Goal: Browse casually: Explore the website without a specific task or goal

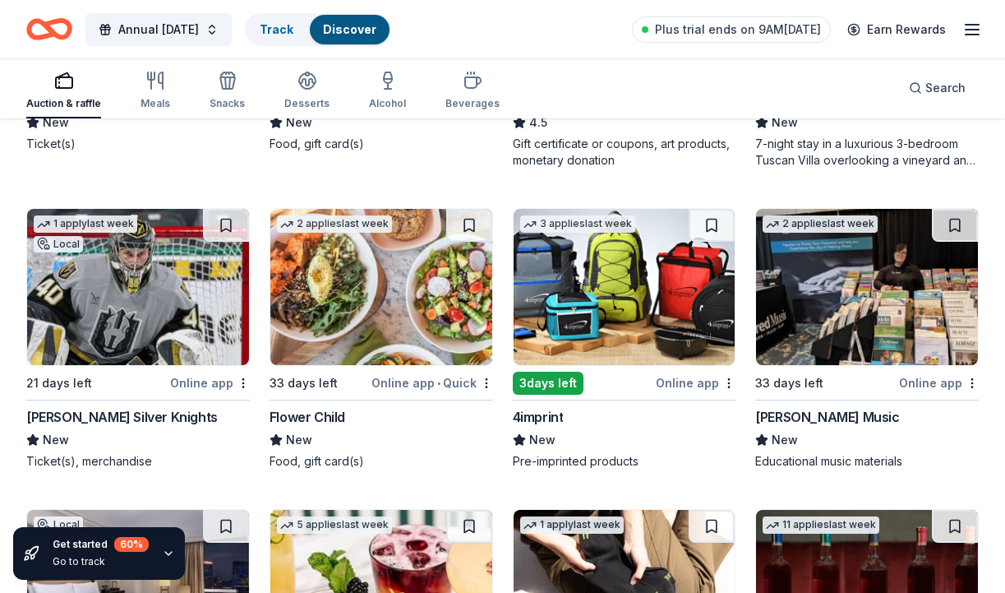
scroll to position [4489, 0]
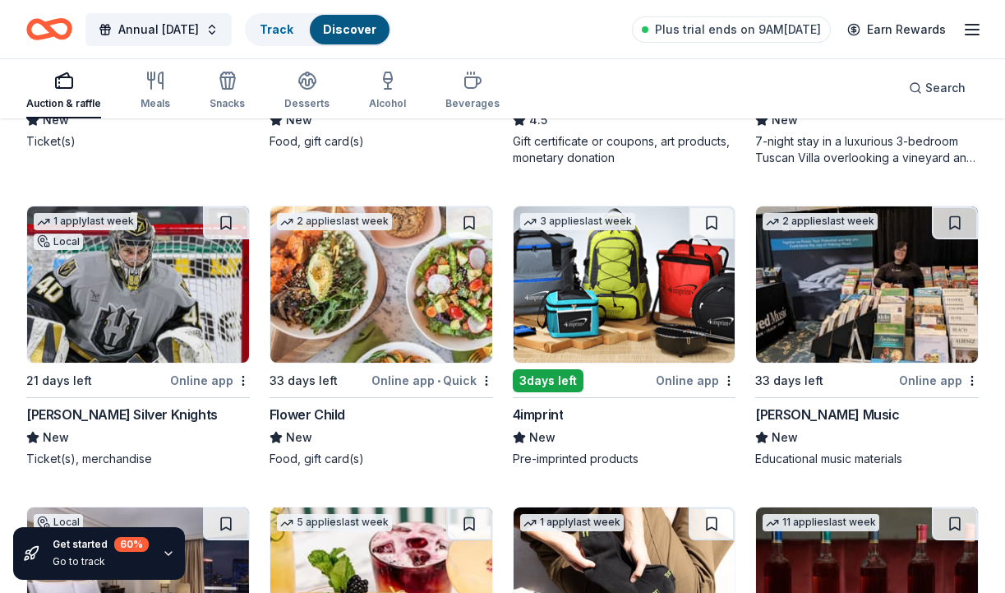
click at [884, 293] on img at bounding box center [867, 284] width 222 height 156
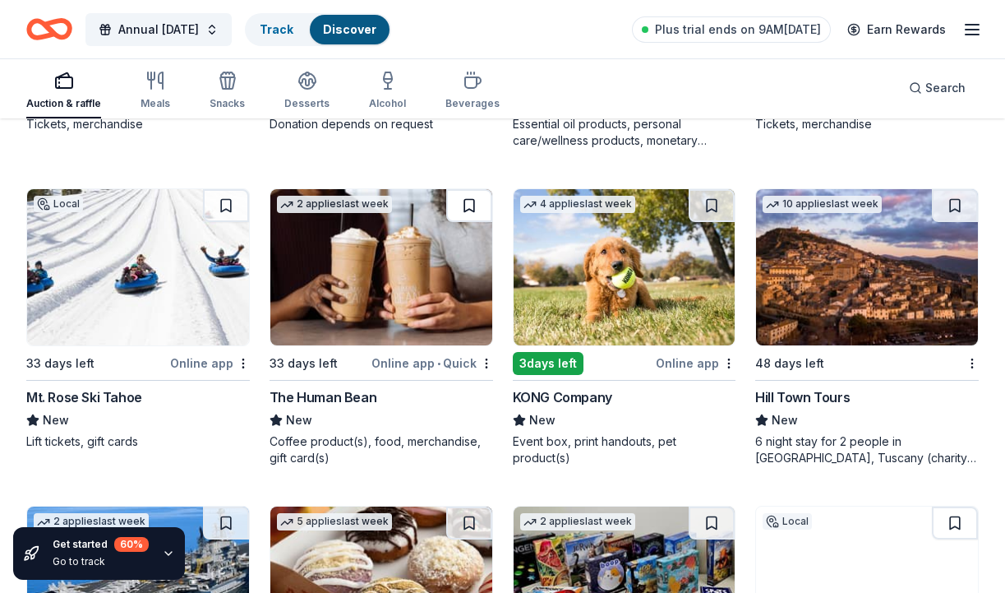
scroll to position [5744, 0]
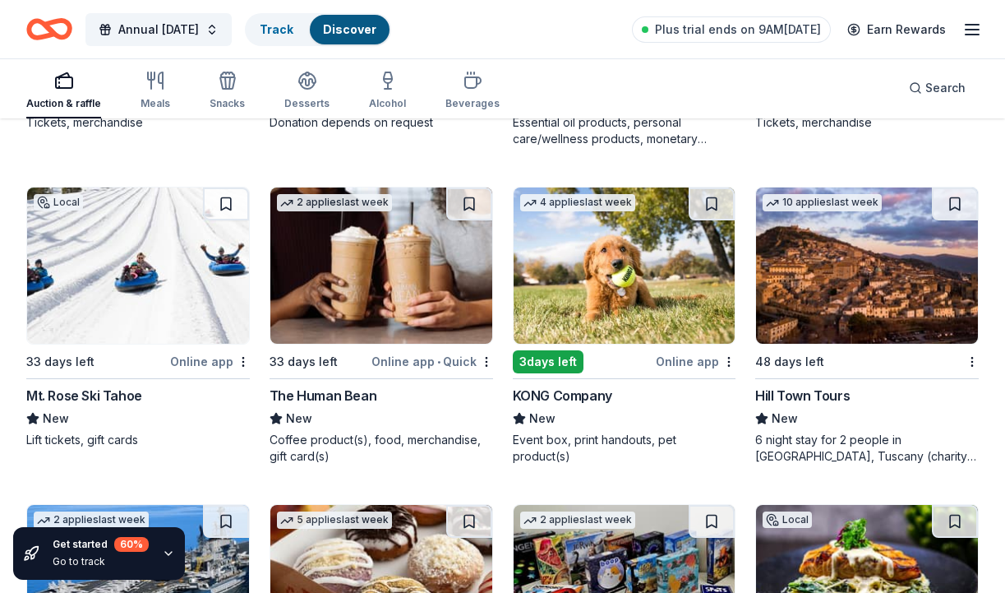
click at [358, 268] on img at bounding box center [381, 265] width 222 height 156
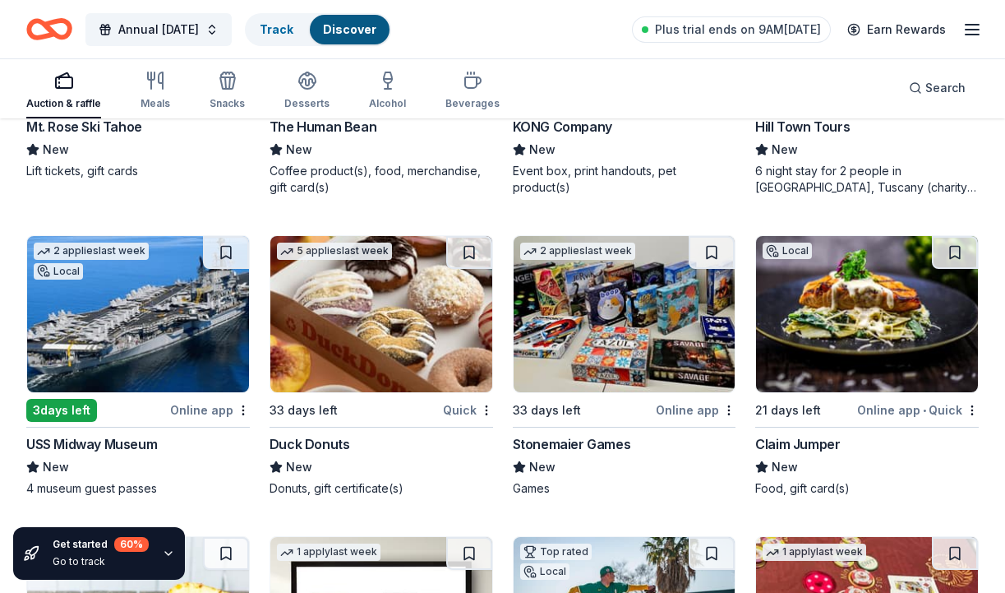
scroll to position [6014, 0]
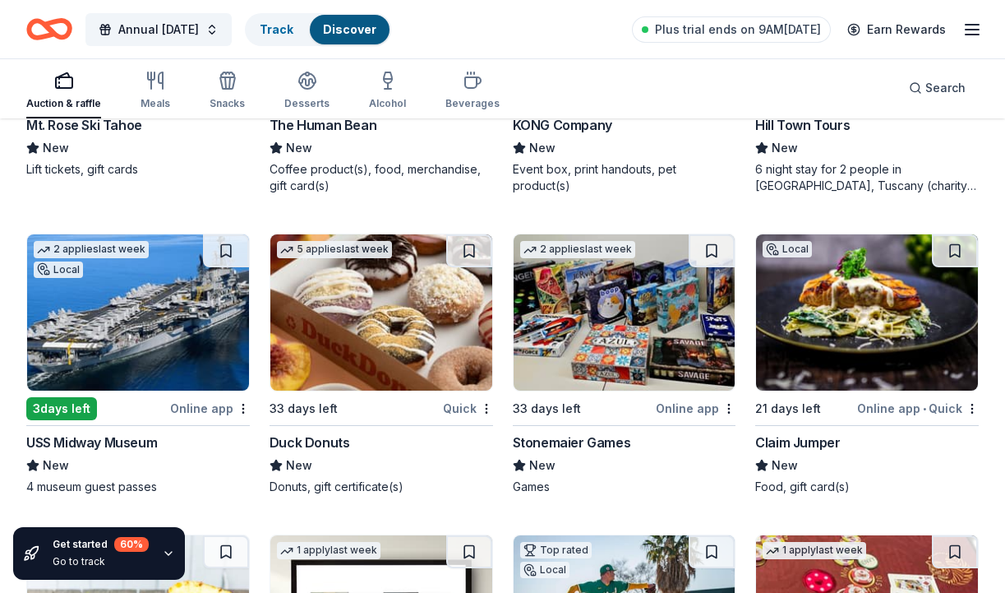
click at [427, 351] on img at bounding box center [381, 312] width 222 height 156
click at [587, 297] on img at bounding box center [625, 312] width 222 height 156
click at [869, 331] on img at bounding box center [867, 312] width 222 height 156
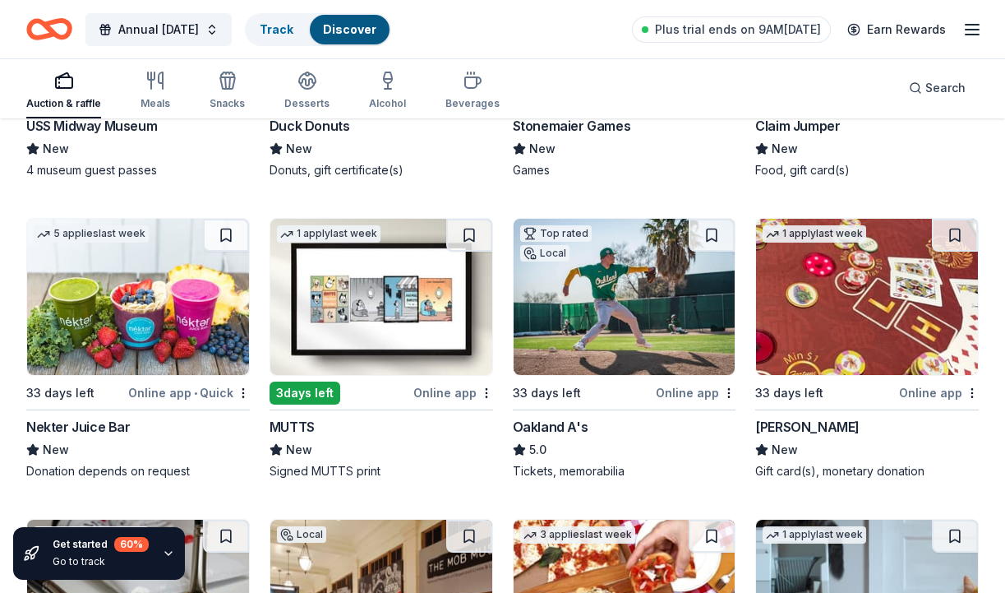
scroll to position [6348, 0]
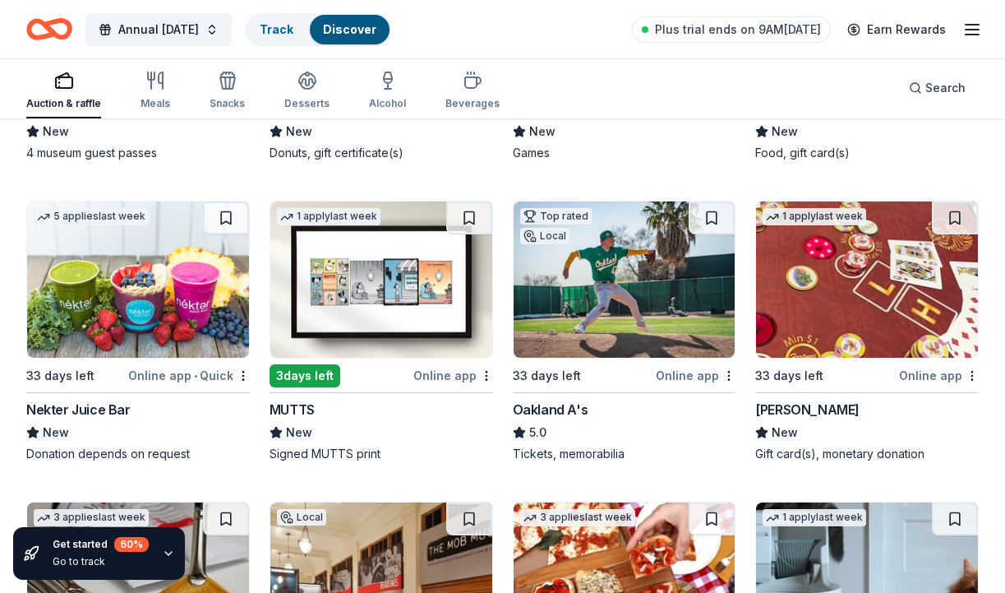
click at [154, 321] on img at bounding box center [138, 279] width 222 height 156
click at [376, 277] on img at bounding box center [381, 279] width 222 height 156
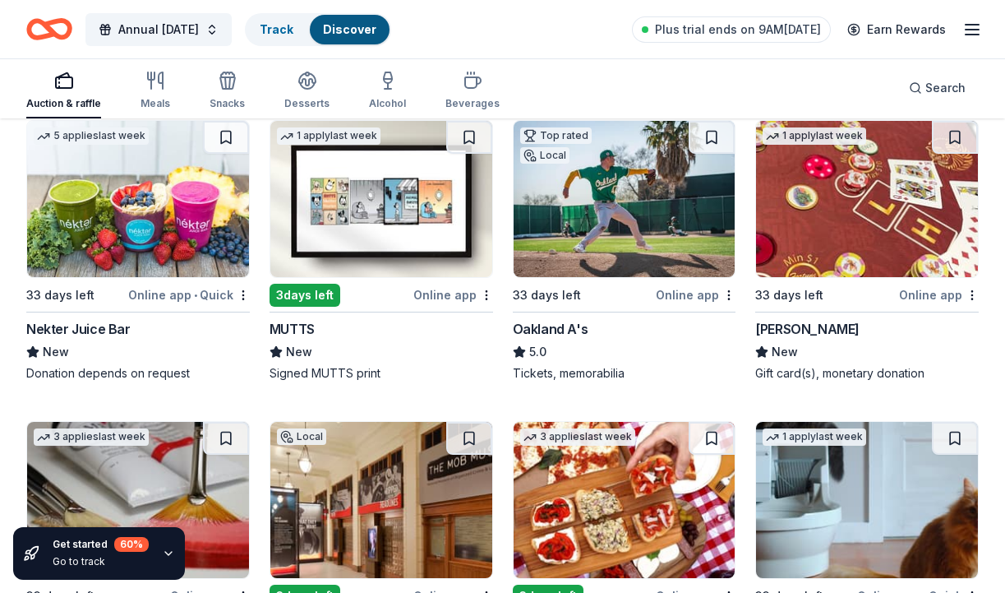
scroll to position [6432, 0]
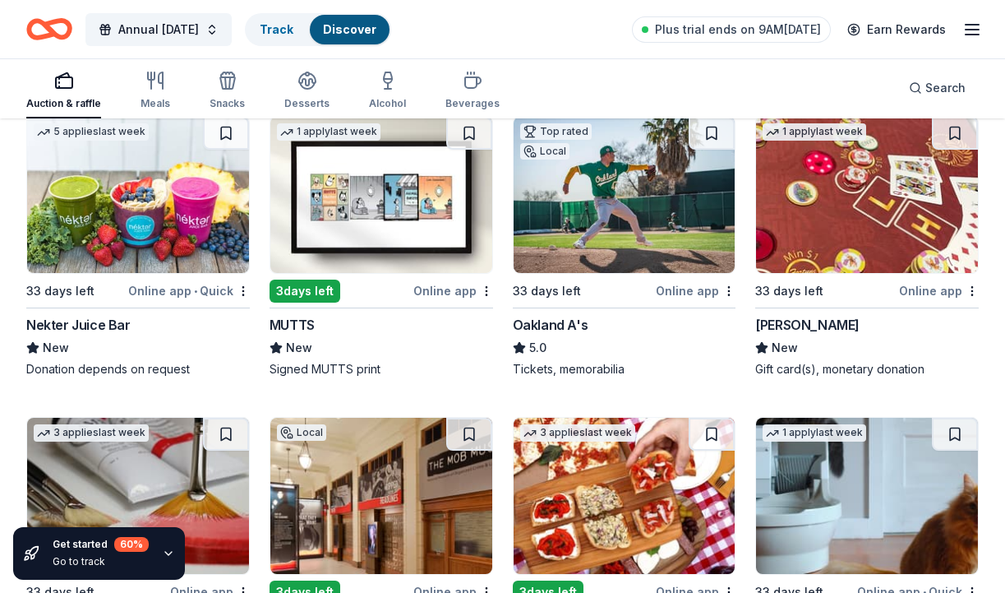
click at [841, 223] on img at bounding box center [867, 195] width 222 height 156
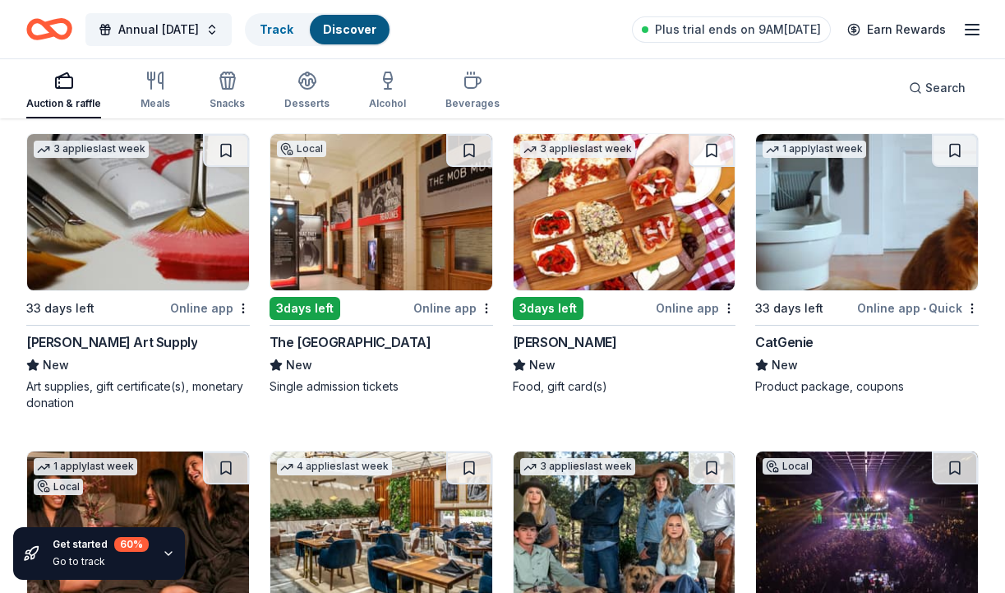
scroll to position [6717, 0]
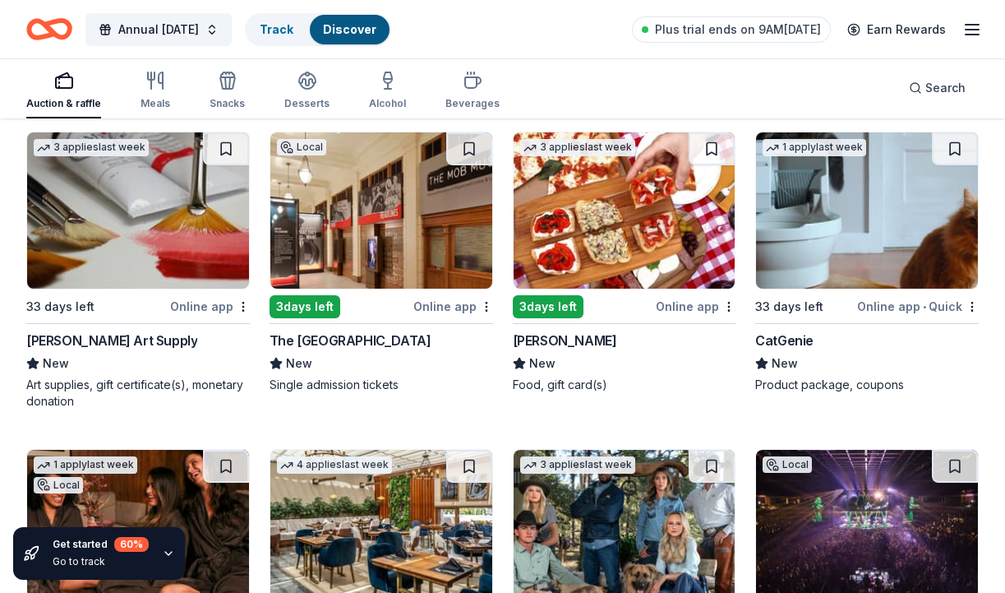
click at [620, 218] on img at bounding box center [625, 210] width 222 height 156
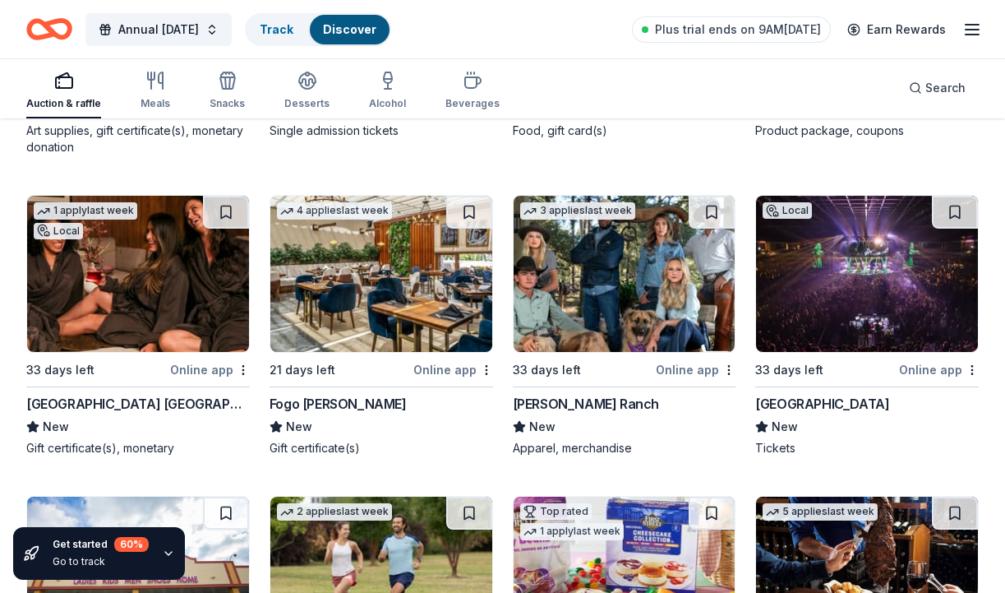
scroll to position [6973, 0]
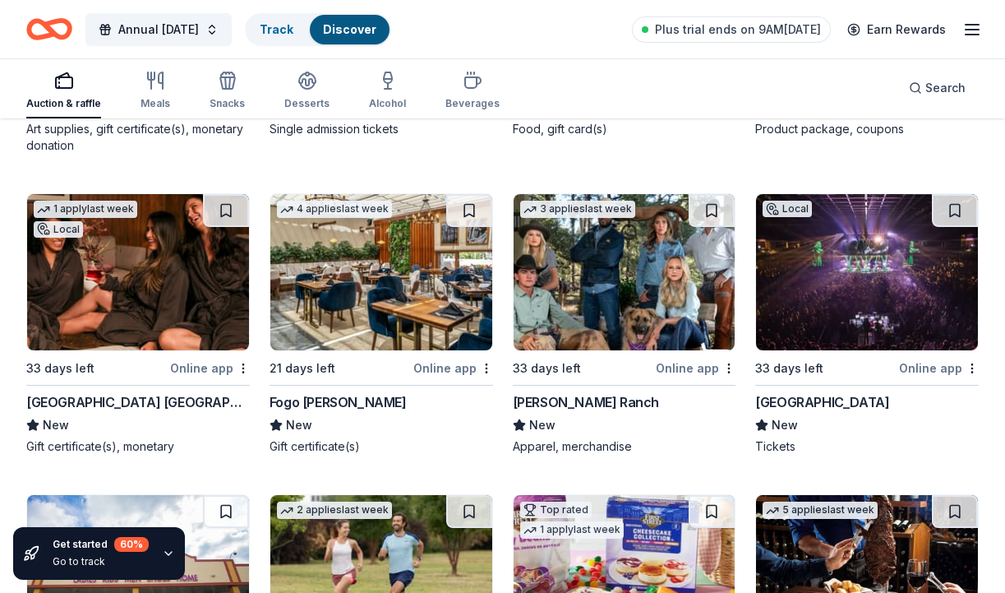
click at [145, 258] on img at bounding box center [138, 272] width 222 height 156
click at [658, 278] on img at bounding box center [625, 272] width 222 height 156
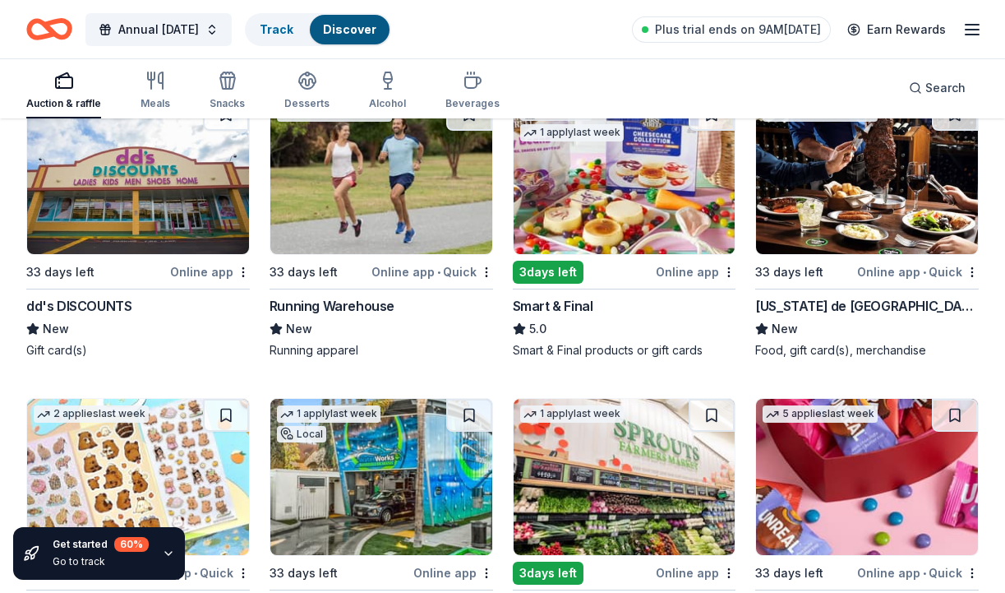
scroll to position [7372, 0]
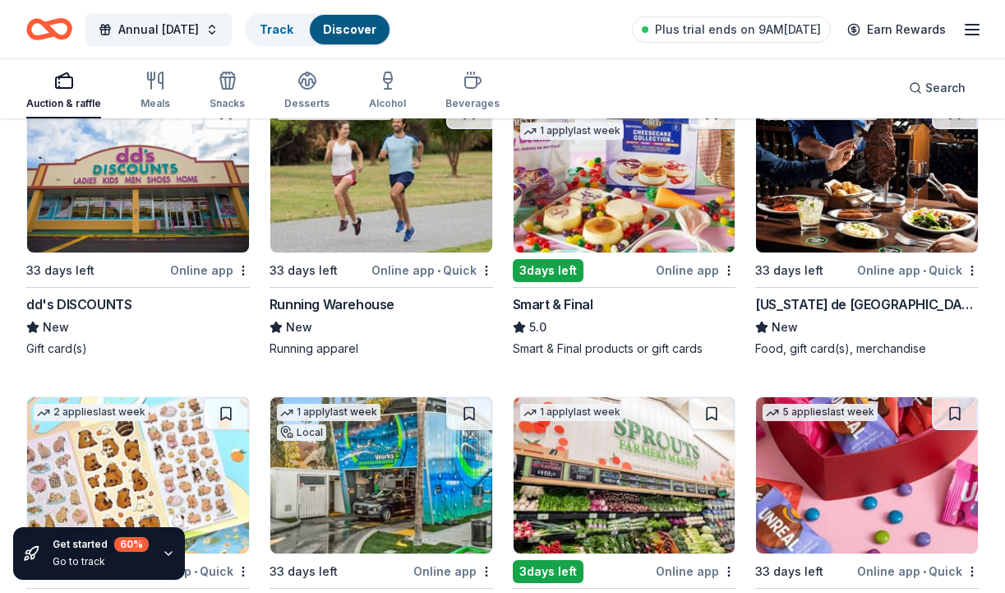
click at [868, 190] on img at bounding box center [867, 174] width 222 height 156
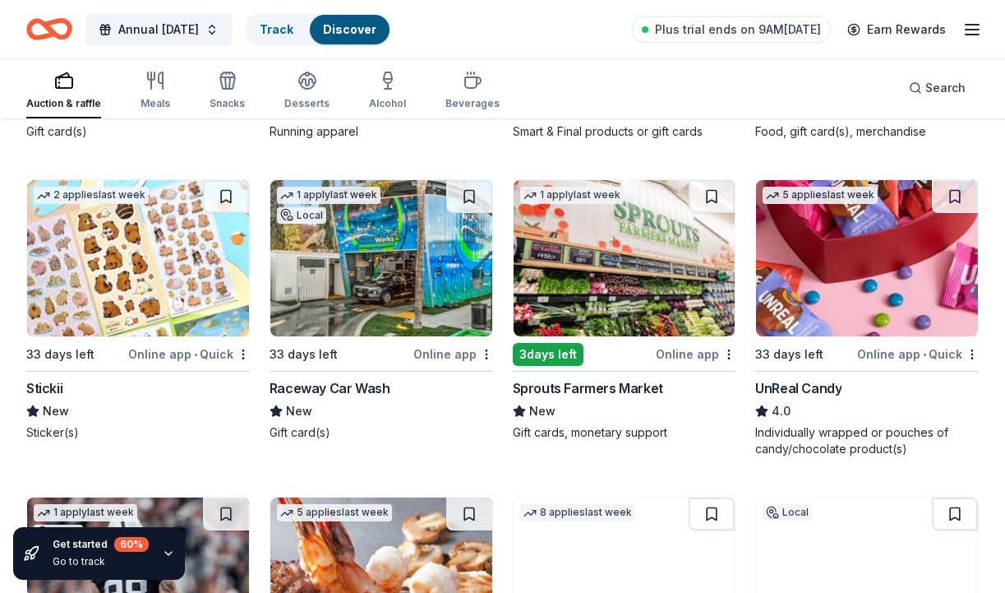
scroll to position [7593, 0]
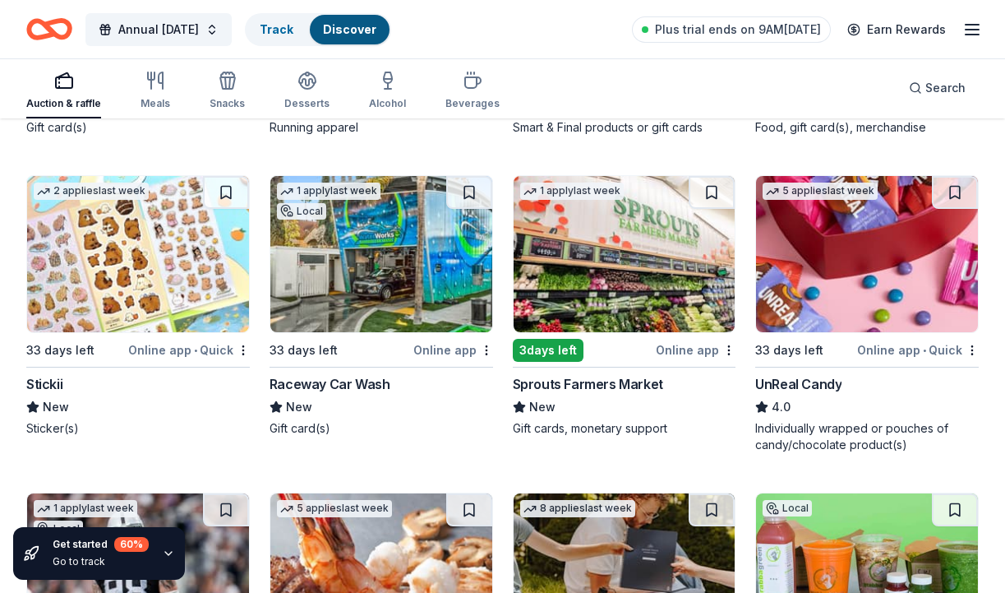
click at [605, 247] on img at bounding box center [625, 254] width 222 height 156
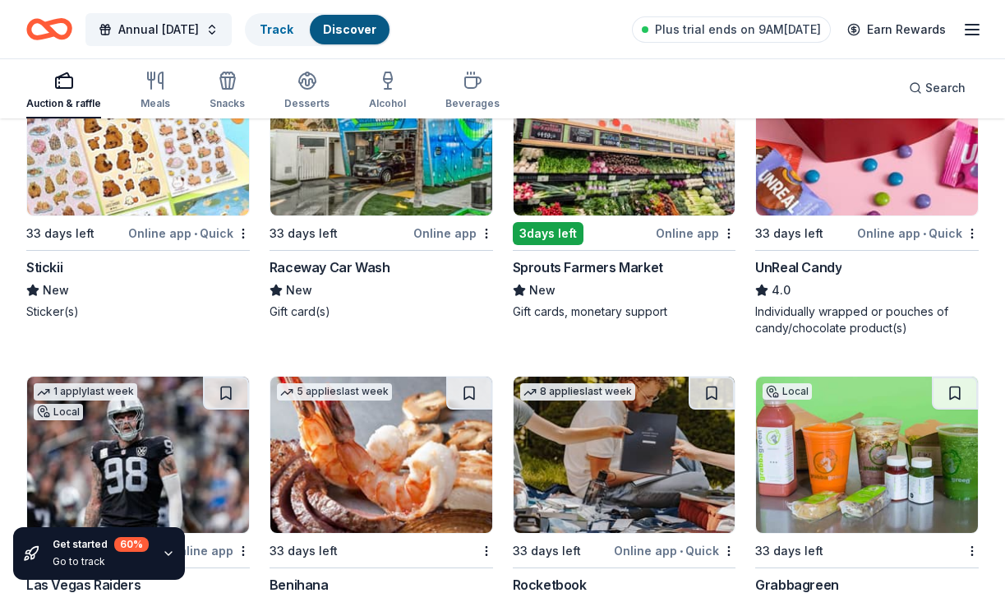
scroll to position [7710, 0]
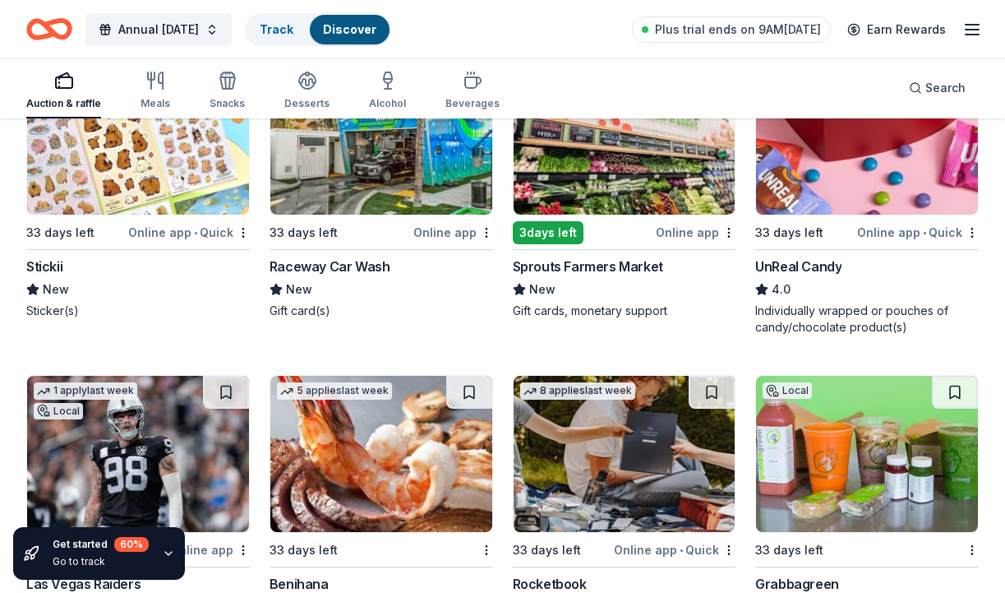
click at [902, 167] on img at bounding box center [867, 136] width 222 height 156
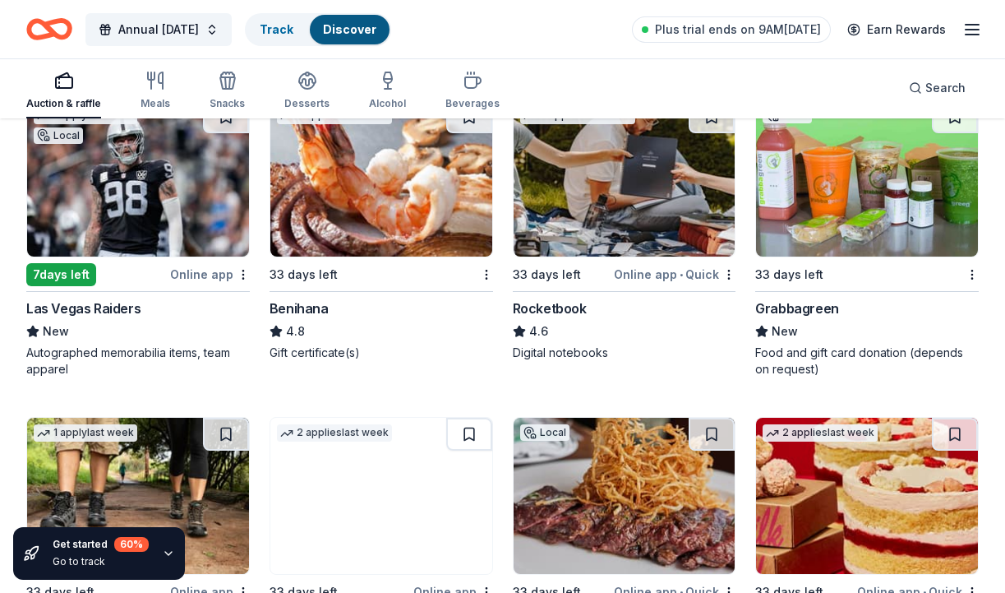
scroll to position [7949, 0]
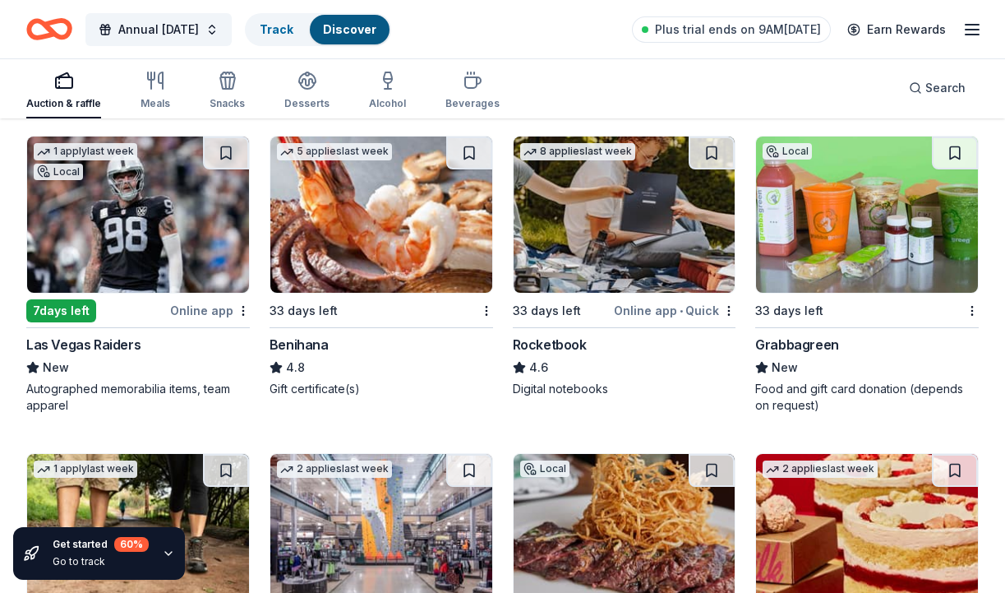
click at [363, 200] on img at bounding box center [381, 214] width 222 height 156
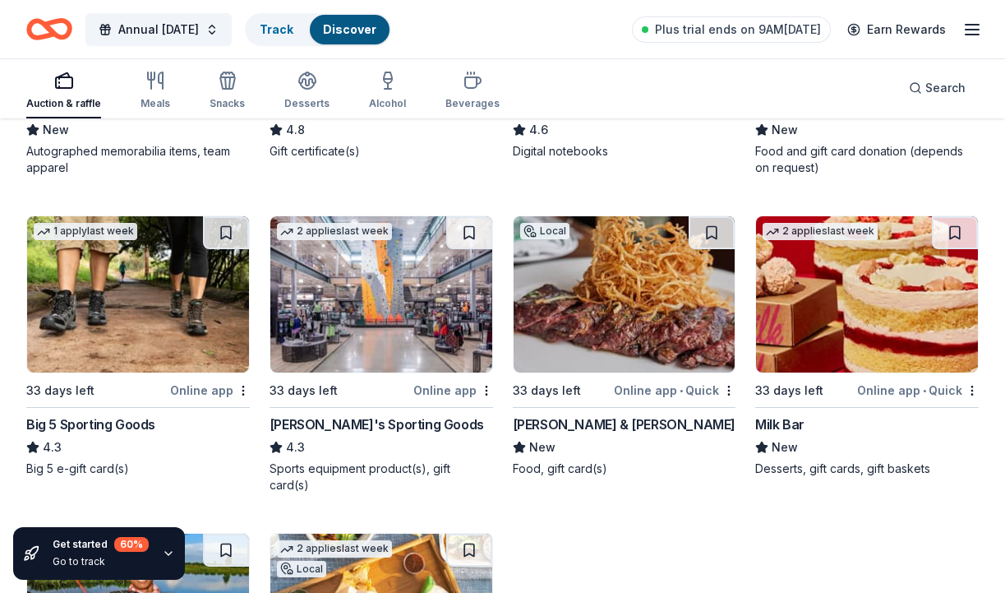
scroll to position [8190, 0]
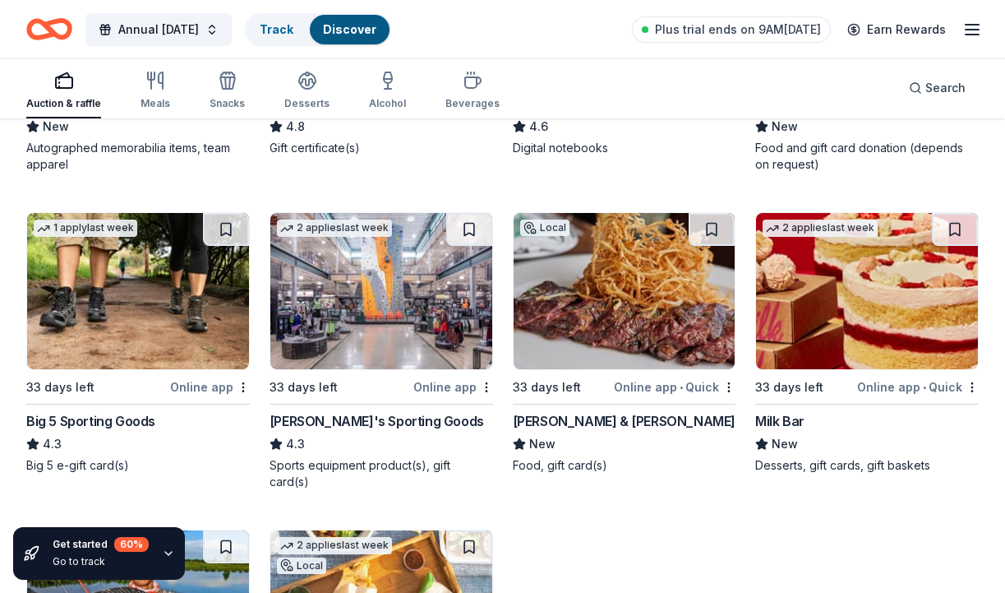
click at [141, 306] on img at bounding box center [138, 291] width 222 height 156
click at [354, 272] on img at bounding box center [381, 291] width 222 height 156
click at [610, 305] on img at bounding box center [625, 291] width 222 height 156
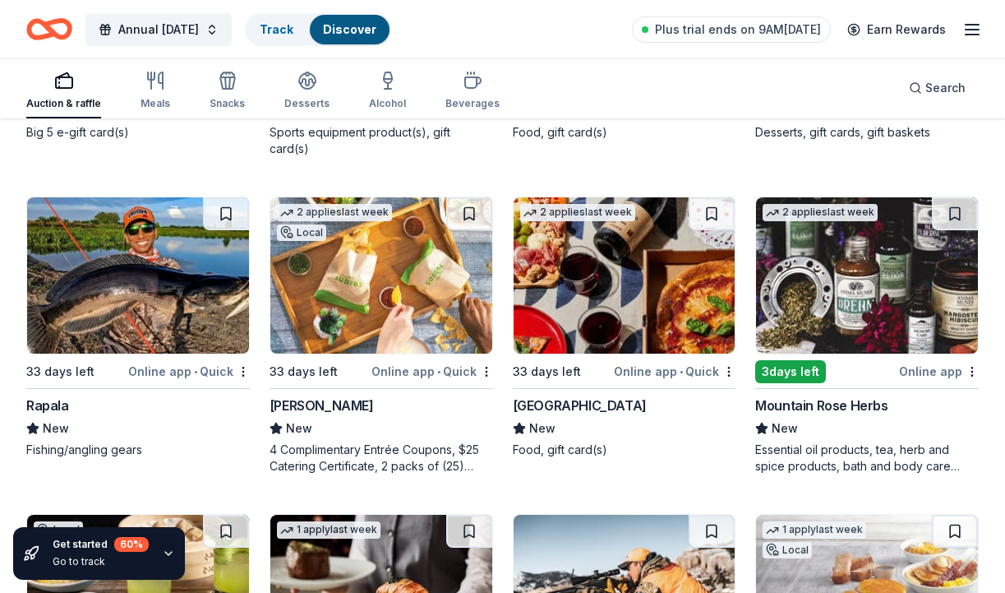
scroll to position [8520, 0]
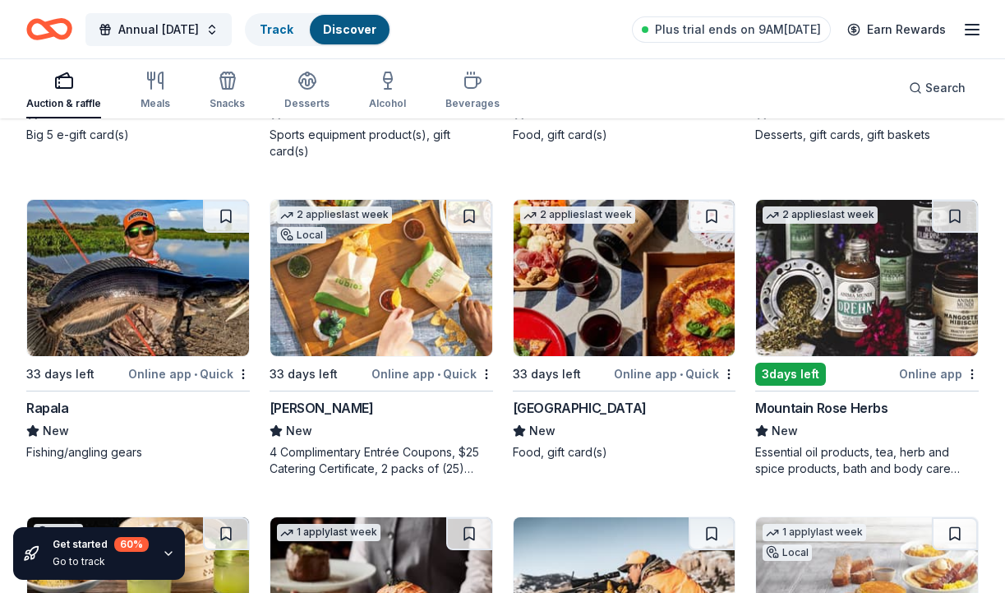
click at [374, 252] on img at bounding box center [381, 278] width 222 height 156
click at [640, 279] on img at bounding box center [625, 278] width 222 height 156
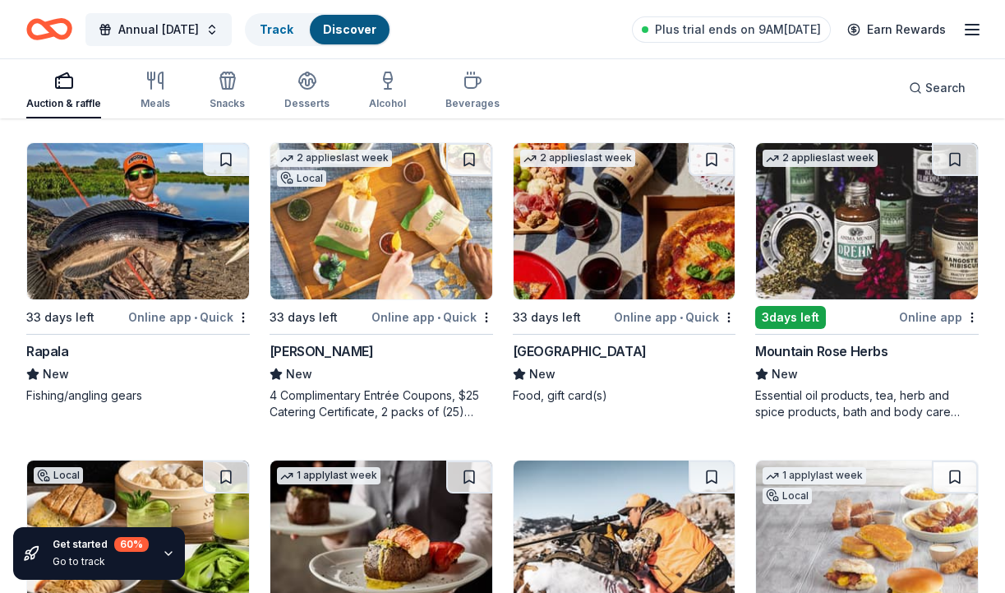
scroll to position [8578, 0]
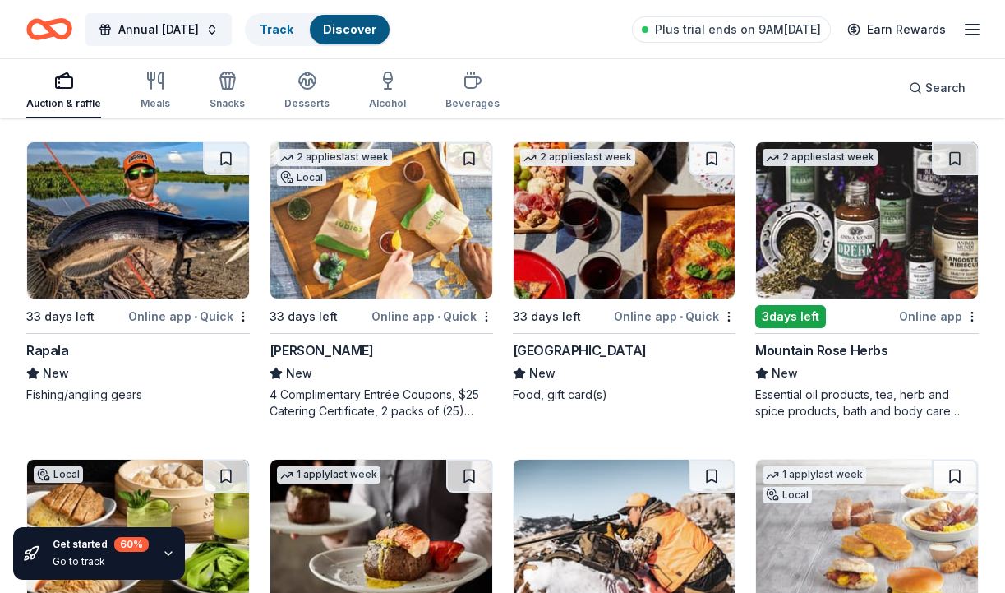
click at [879, 223] on img at bounding box center [867, 220] width 222 height 156
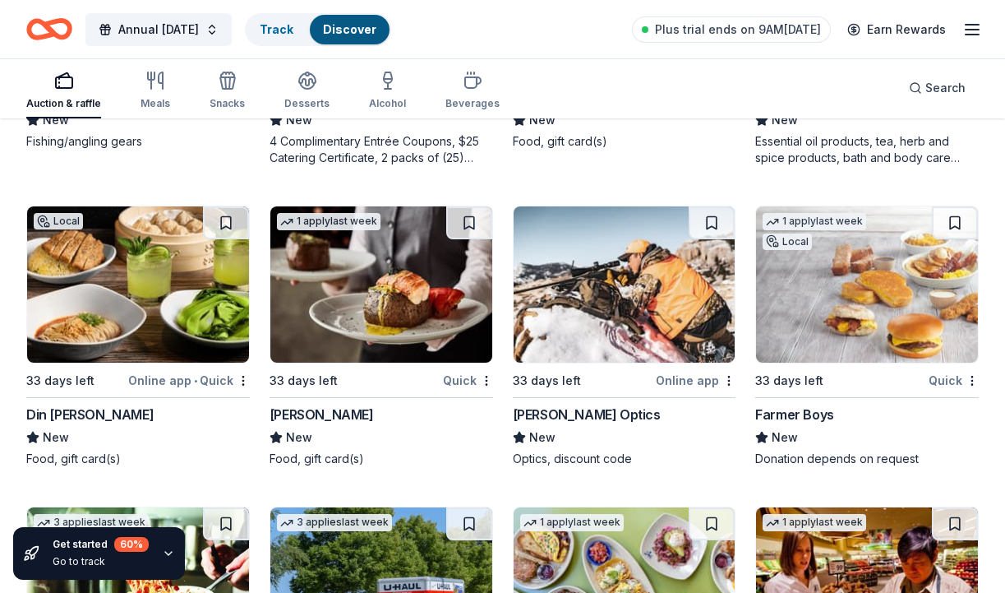
scroll to position [8833, 0]
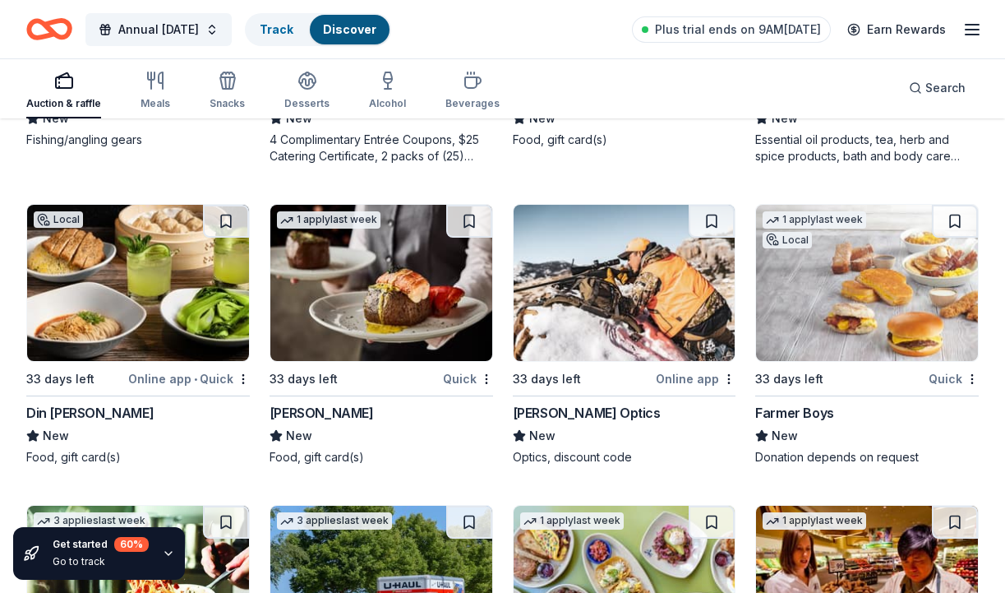
click at [133, 252] on img at bounding box center [138, 283] width 222 height 156
click at [380, 265] on img at bounding box center [381, 283] width 222 height 156
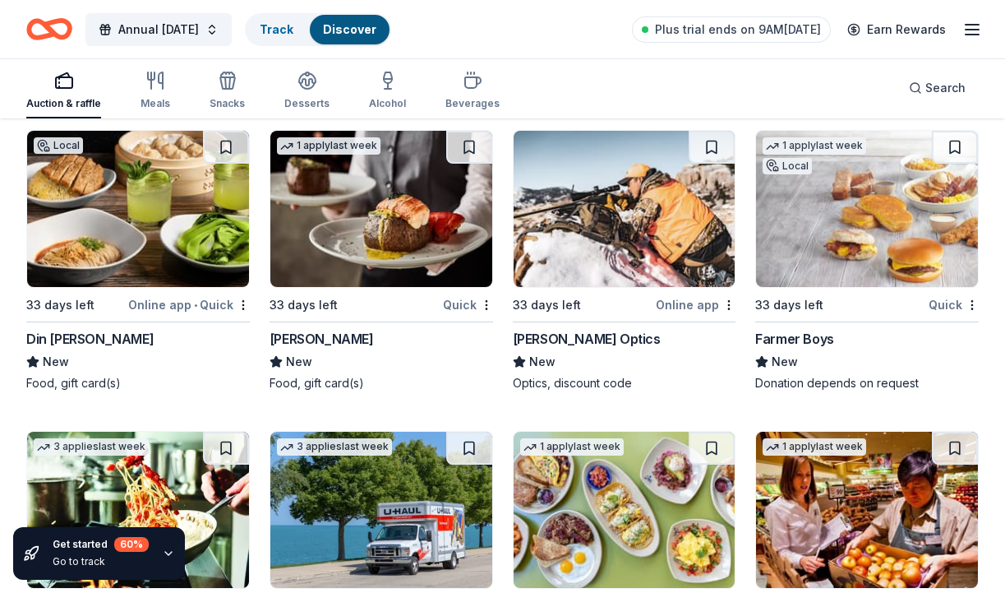
scroll to position [8912, 0]
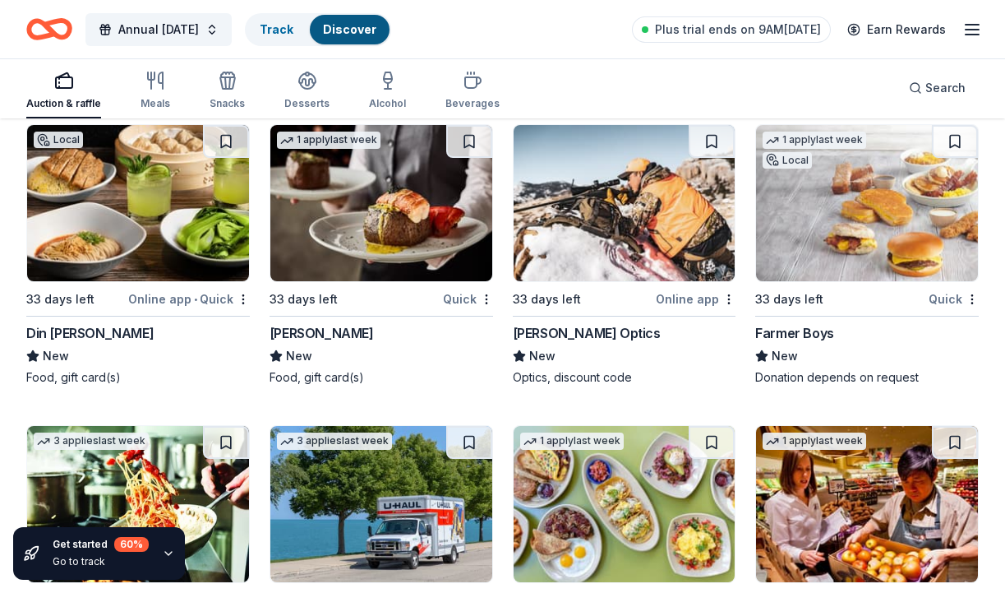
click at [934, 217] on img at bounding box center [867, 203] width 222 height 156
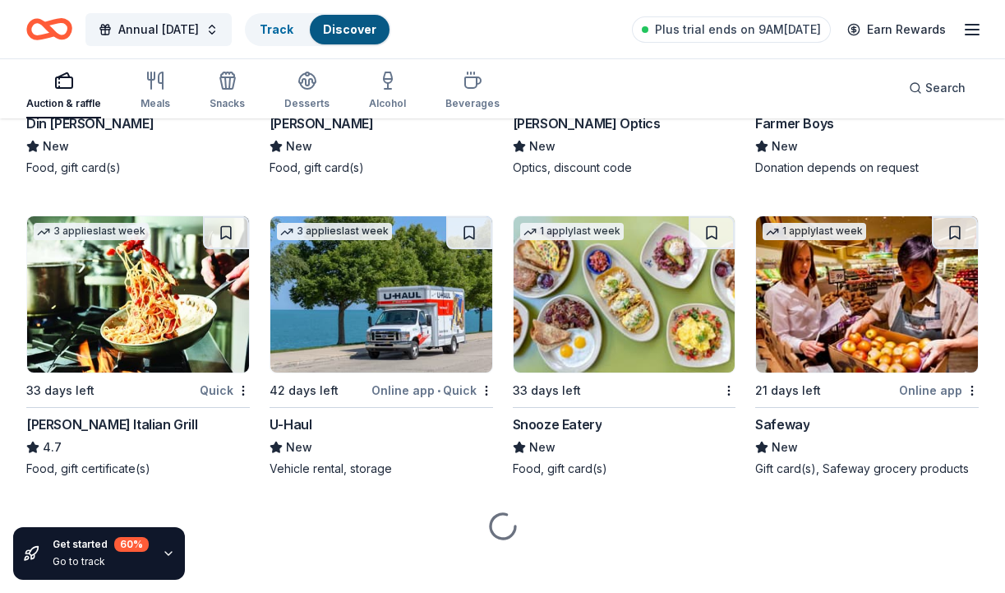
scroll to position [9121, 0]
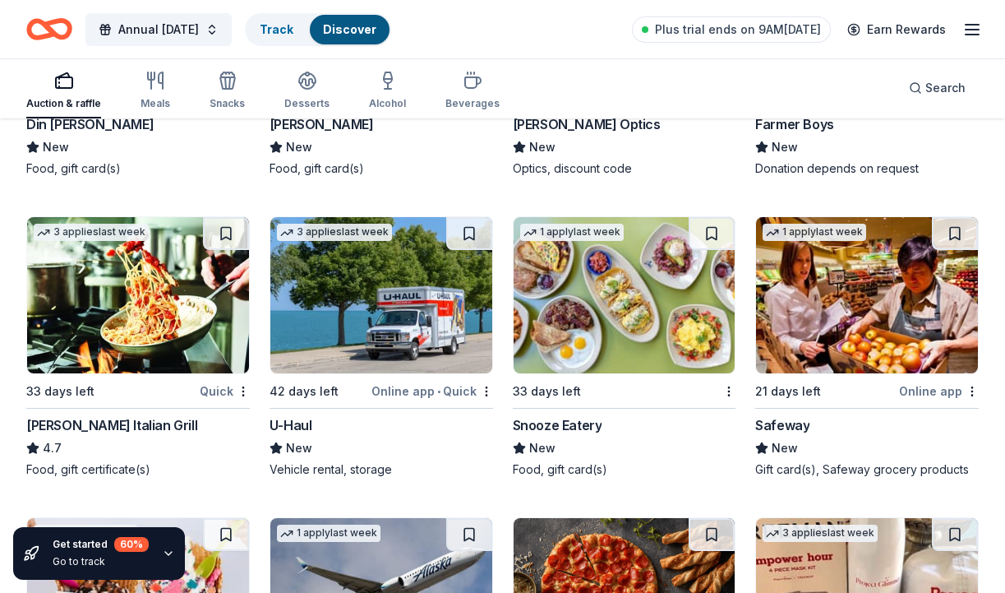
click at [145, 277] on img at bounding box center [138, 295] width 222 height 156
click at [655, 288] on img at bounding box center [625, 295] width 222 height 156
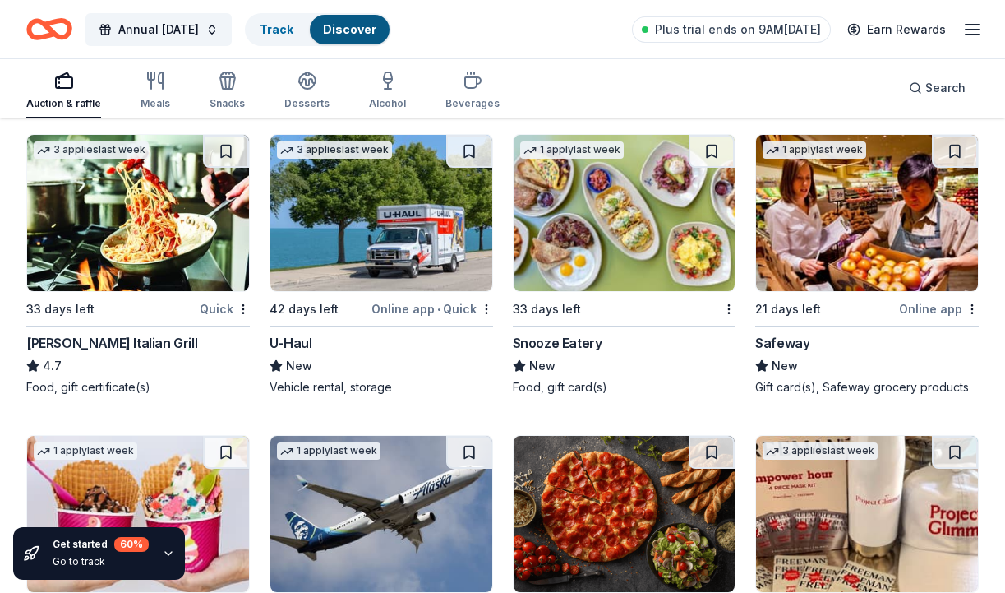
scroll to position [9187, 0]
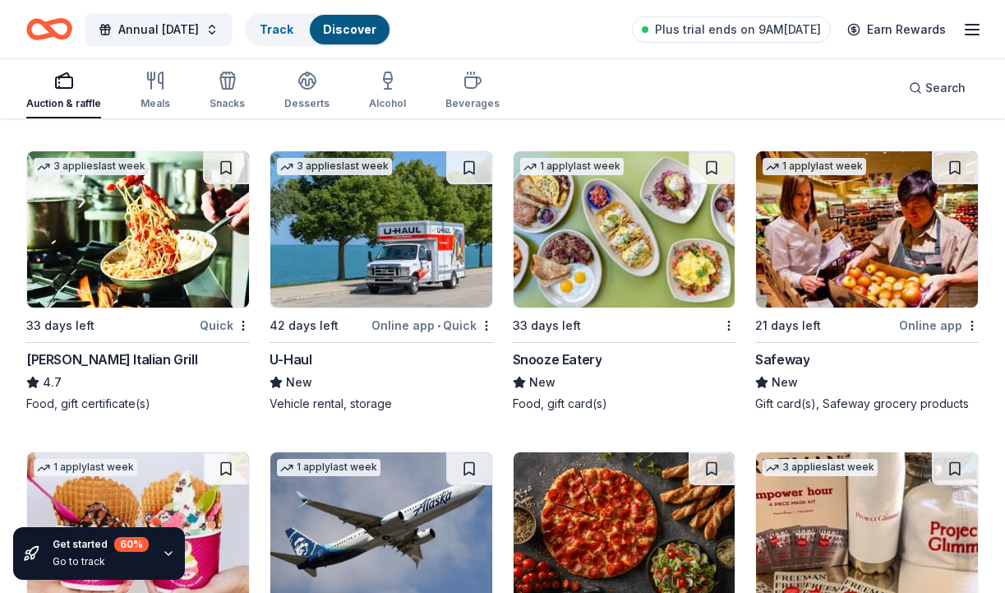
click at [866, 214] on img at bounding box center [867, 229] width 222 height 156
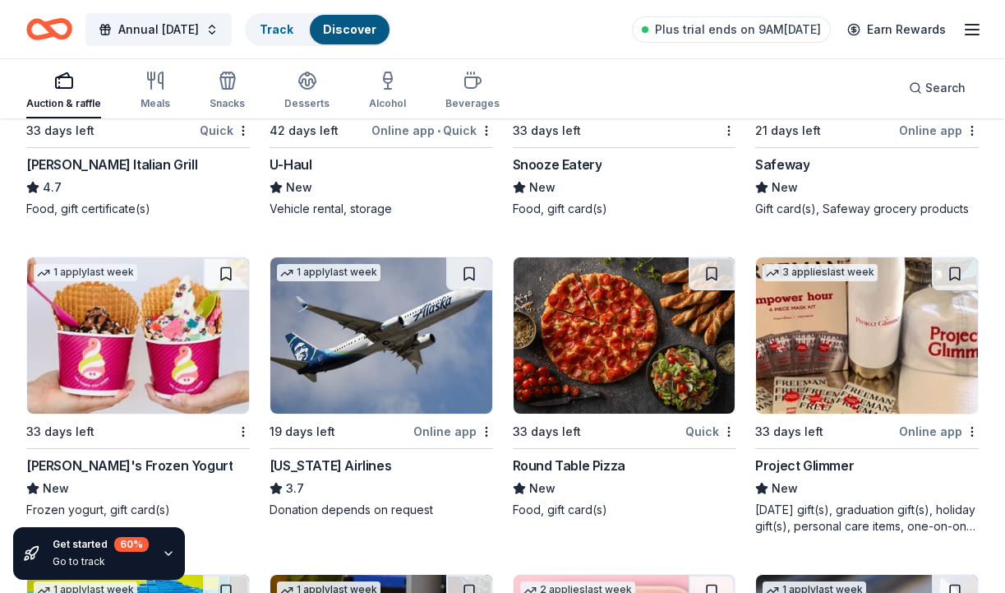
scroll to position [9383, 0]
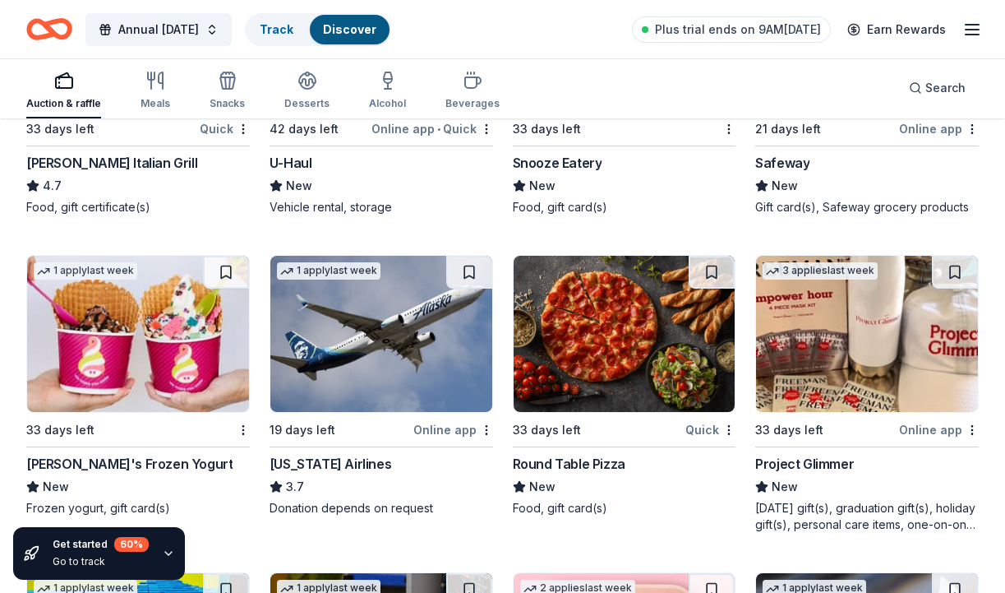
click at [159, 317] on img at bounding box center [138, 334] width 222 height 156
click at [605, 330] on img at bounding box center [625, 334] width 222 height 156
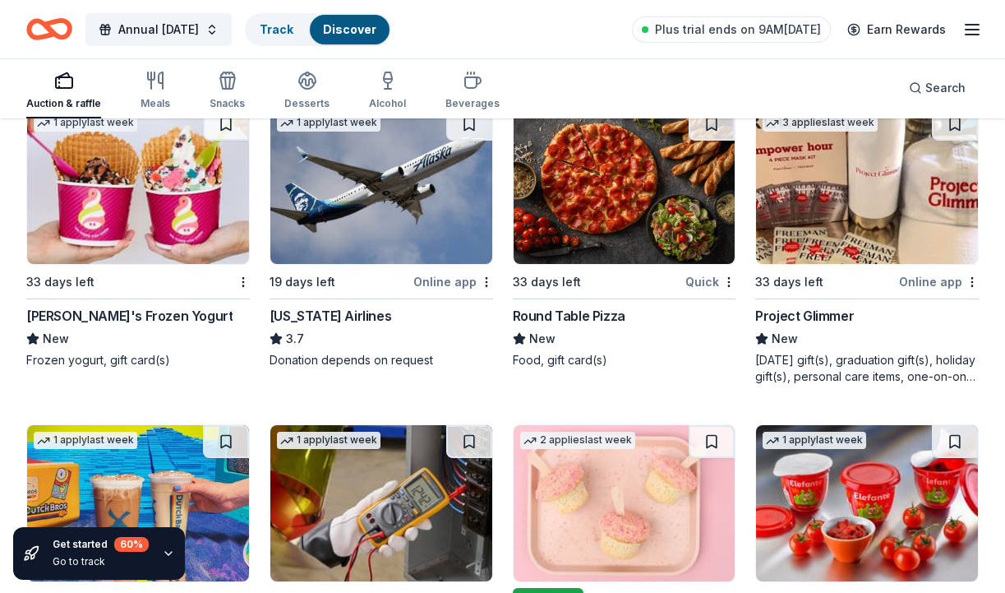
scroll to position [9532, 0]
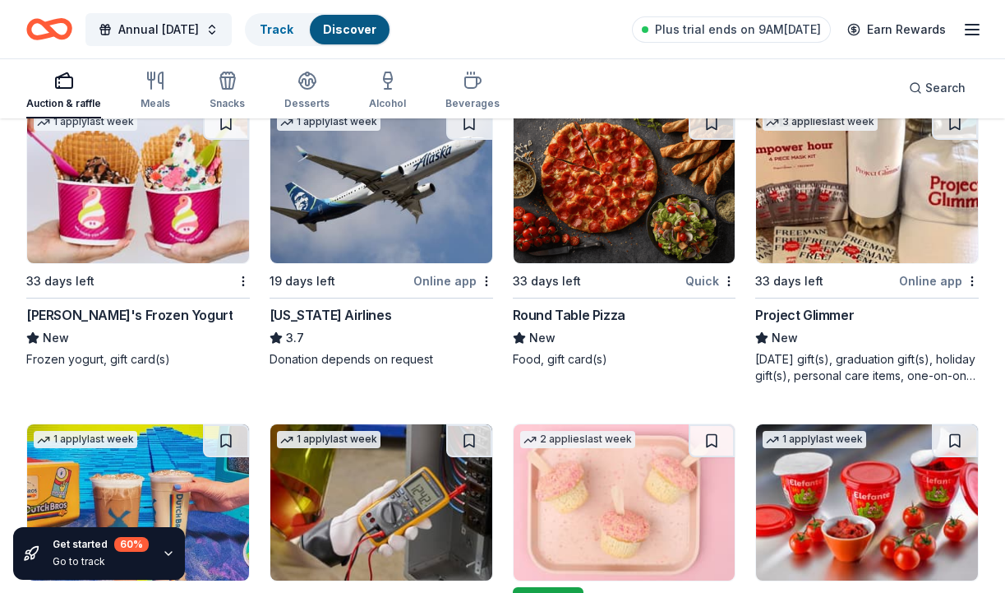
click at [902, 194] on img at bounding box center [867, 185] width 222 height 156
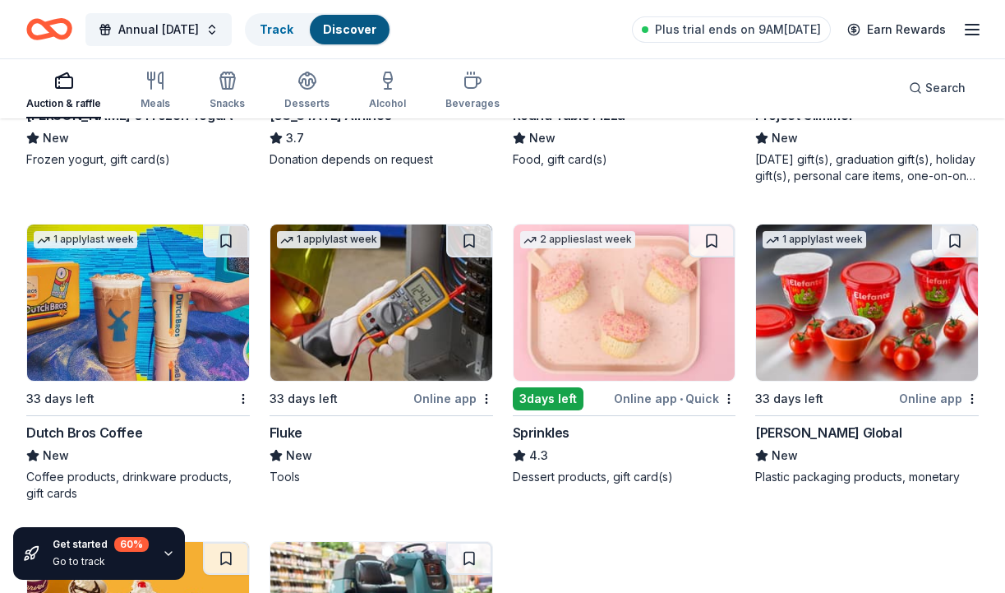
scroll to position [9731, 0]
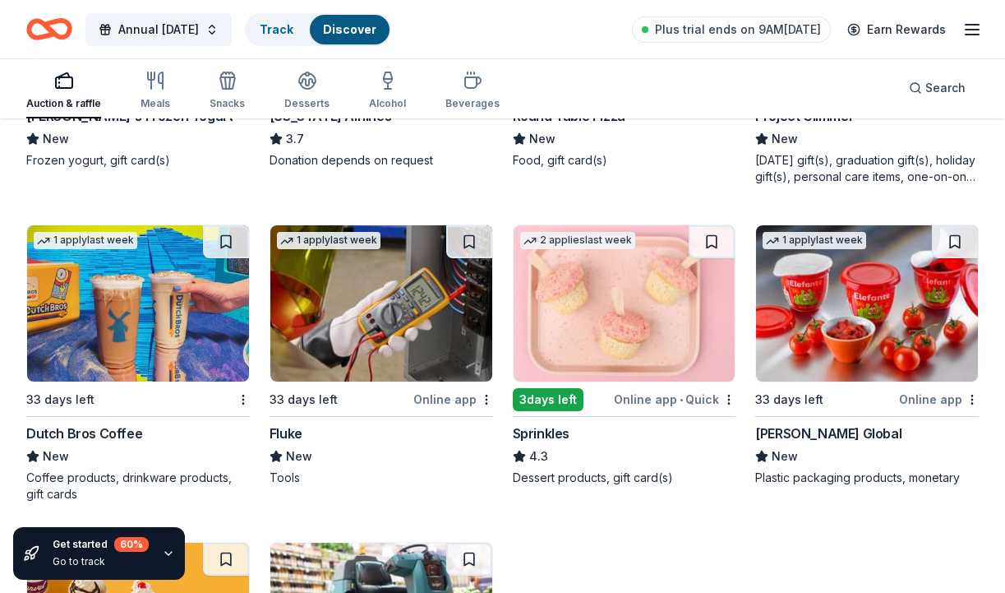
click at [148, 274] on img at bounding box center [138, 303] width 222 height 156
click at [618, 295] on img at bounding box center [625, 303] width 222 height 156
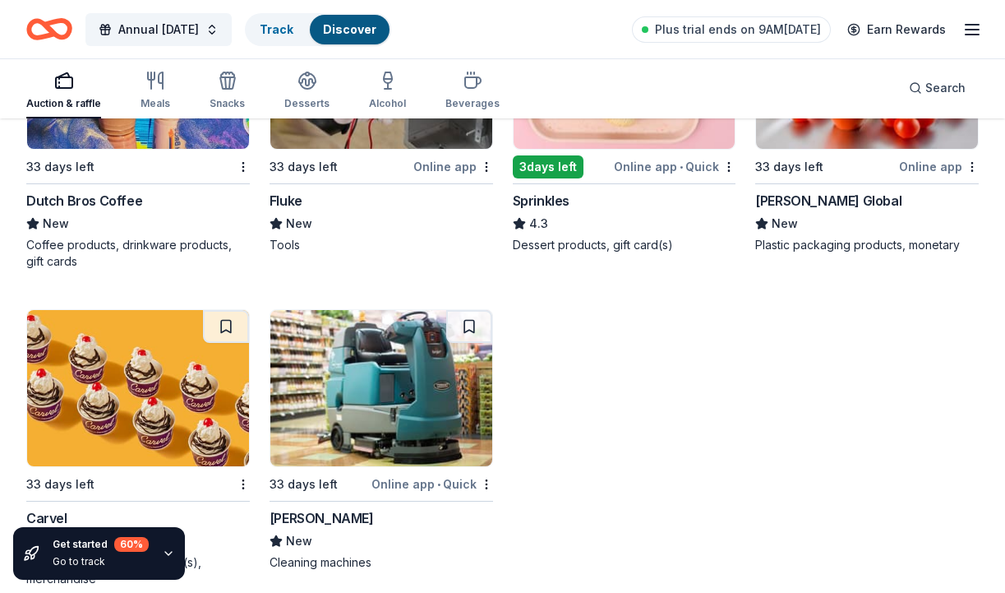
scroll to position [10075, 0]
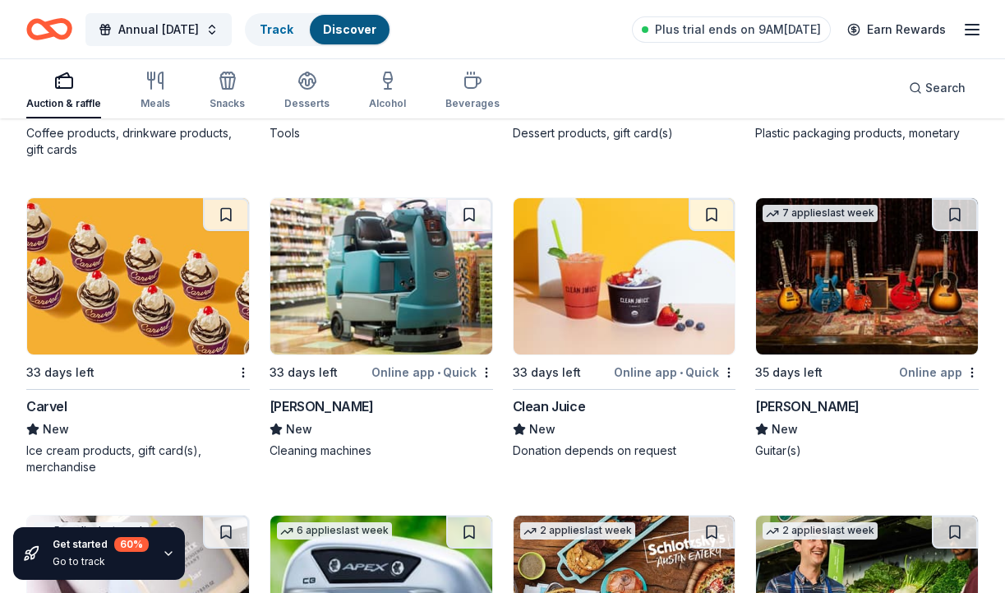
click at [118, 247] on img at bounding box center [138, 276] width 222 height 156
click at [671, 256] on img at bounding box center [625, 276] width 222 height 156
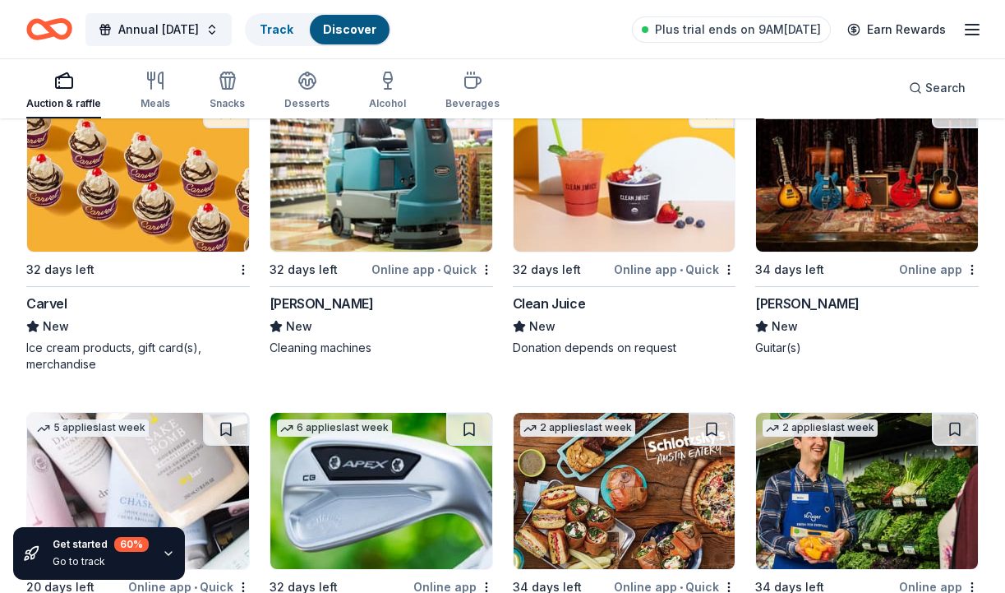
scroll to position [10195, 0]
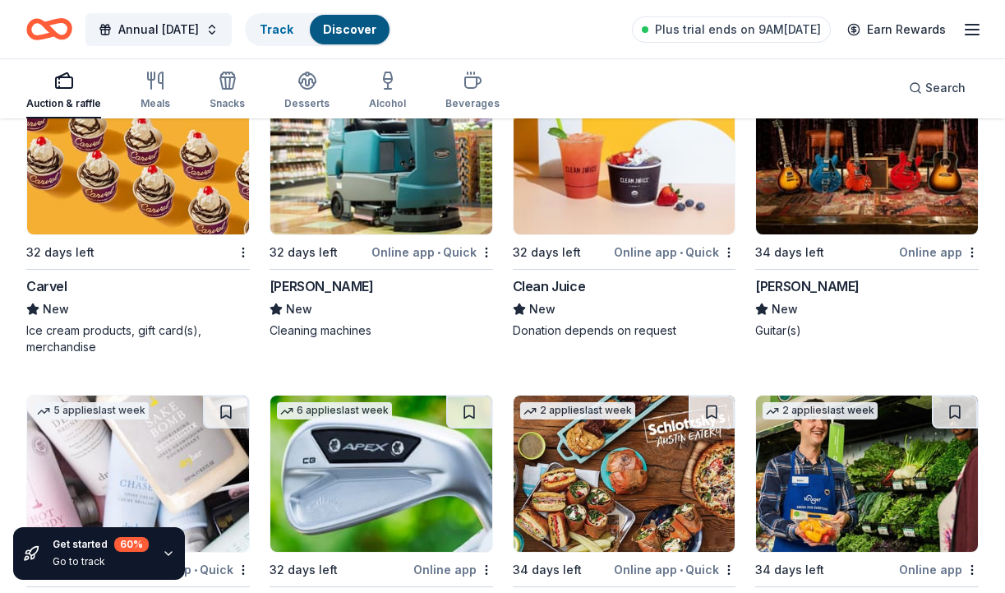
click at [883, 183] on img at bounding box center [867, 156] width 222 height 156
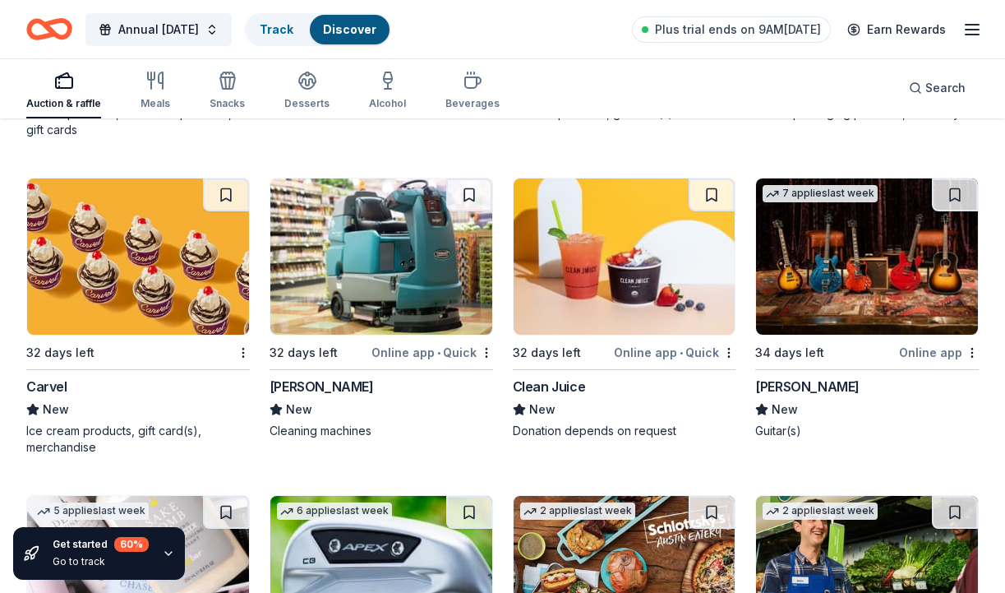
scroll to position [10102, 0]
